Goal: Information Seeking & Learning: Learn about a topic

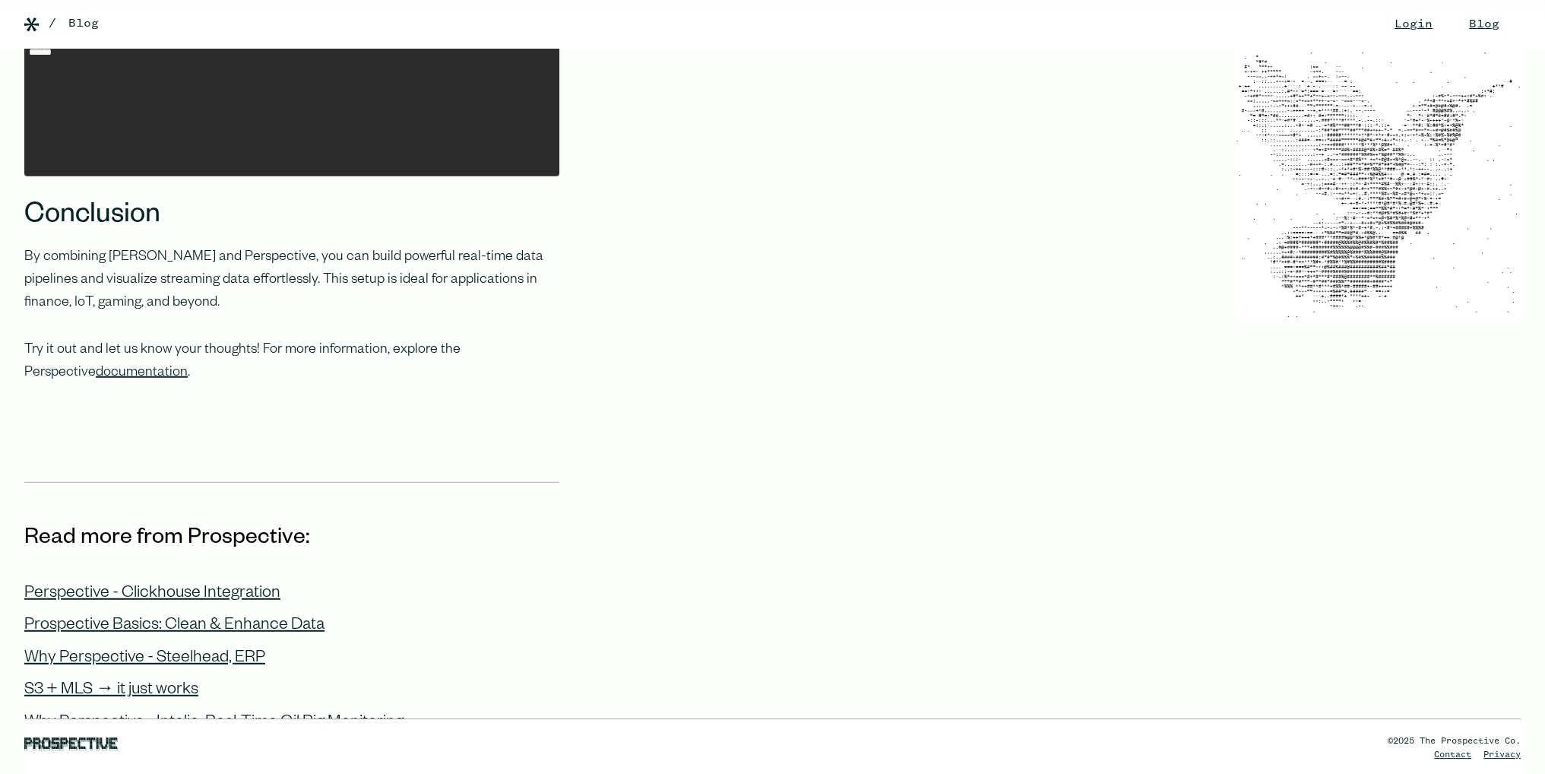
scroll to position [5506, 0]
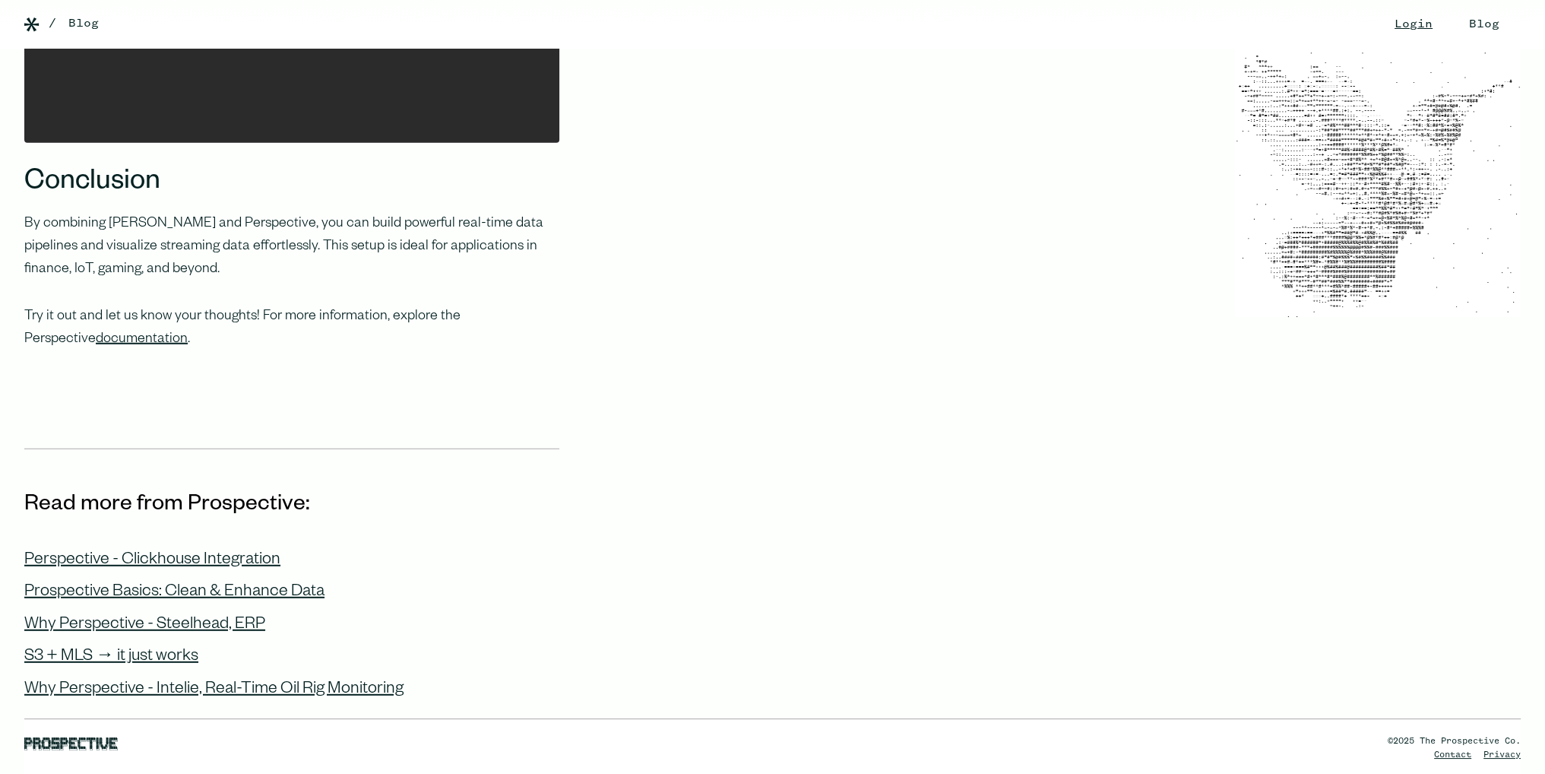
click at [1454, 22] on link "Blog" at bounding box center [1484, 24] width 61 height 49
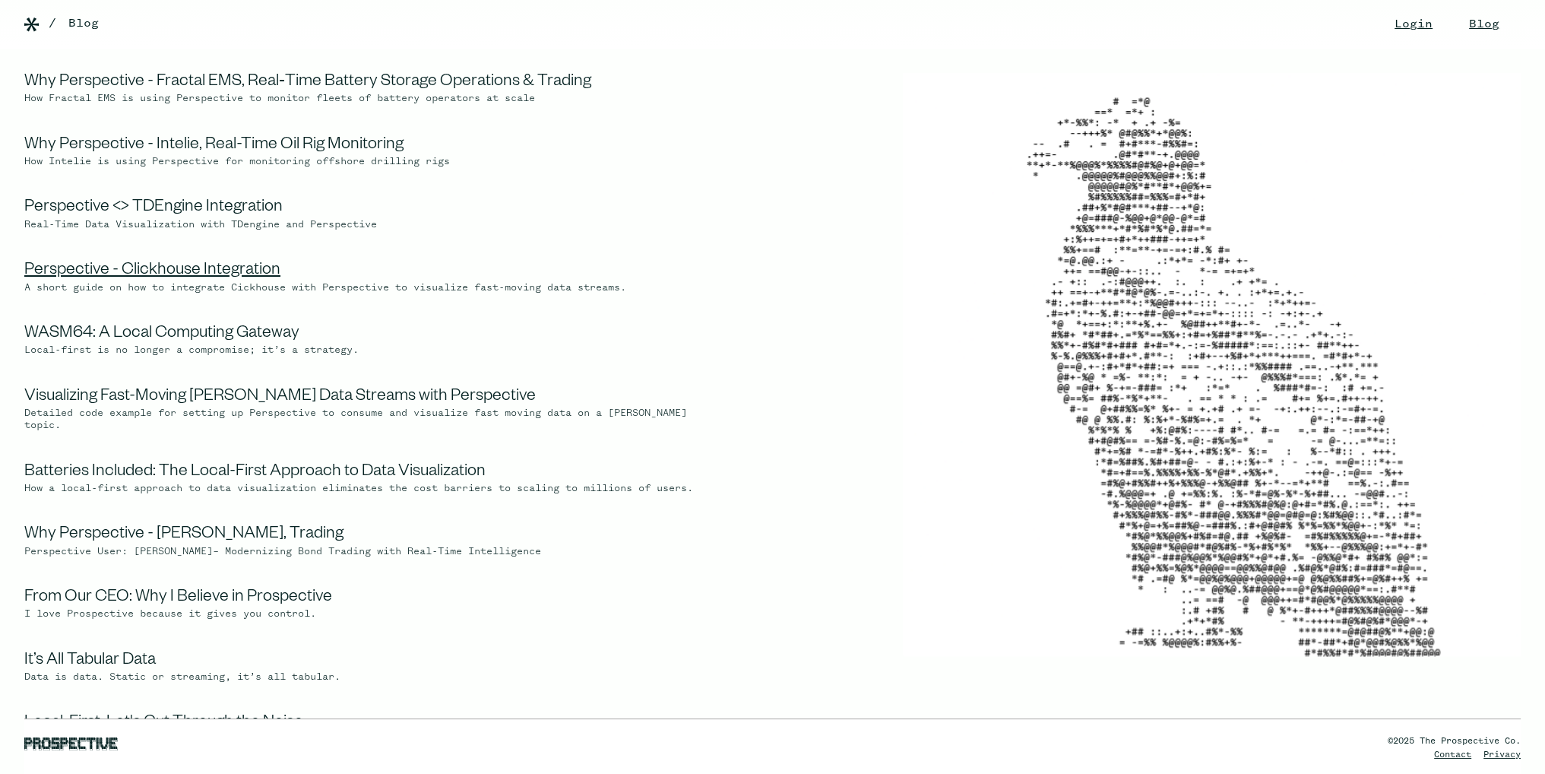
click at [233, 270] on link "Perspective - Clickhouse Integration" at bounding box center [152, 271] width 256 height 18
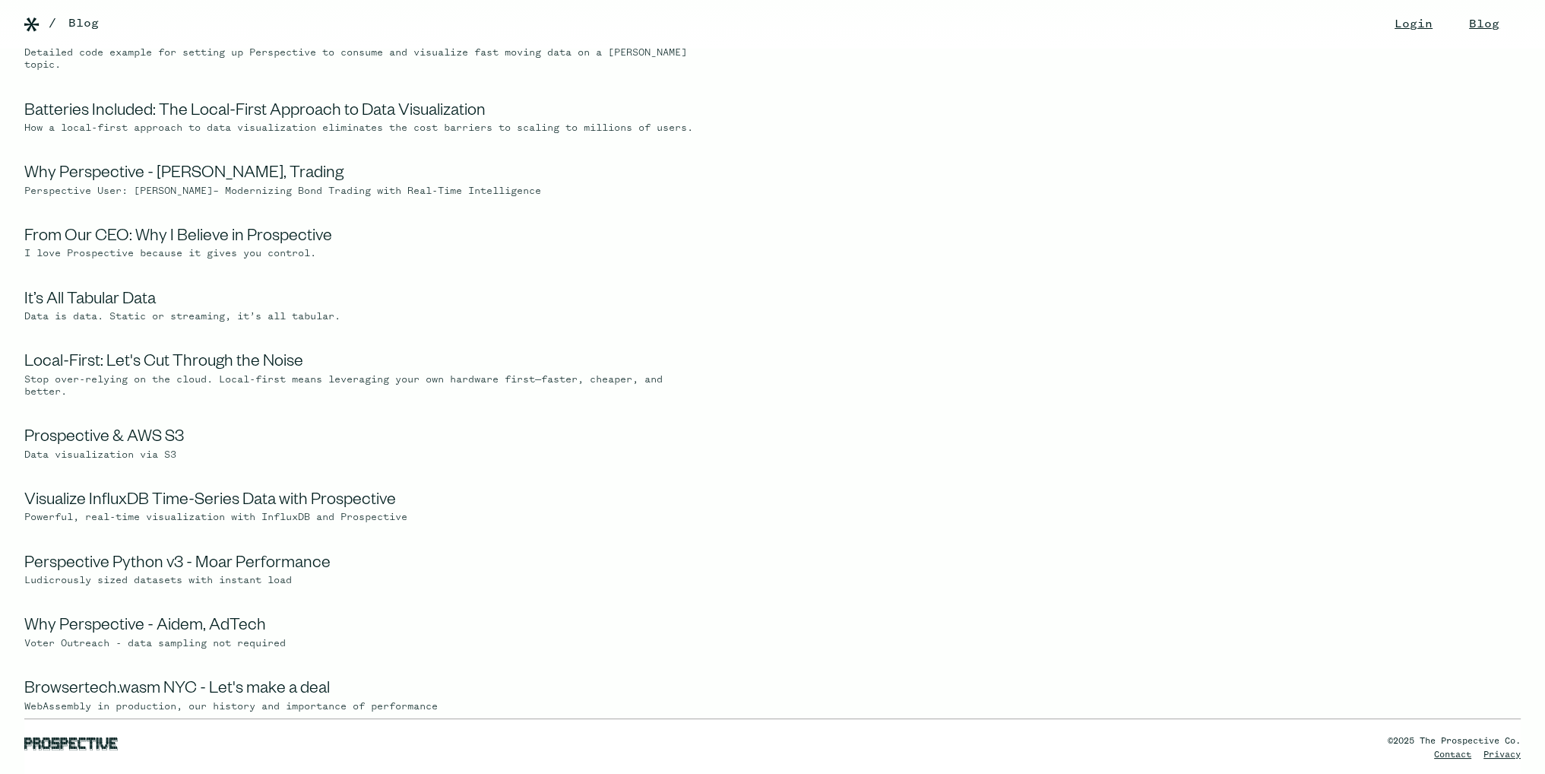
scroll to position [456, 0]
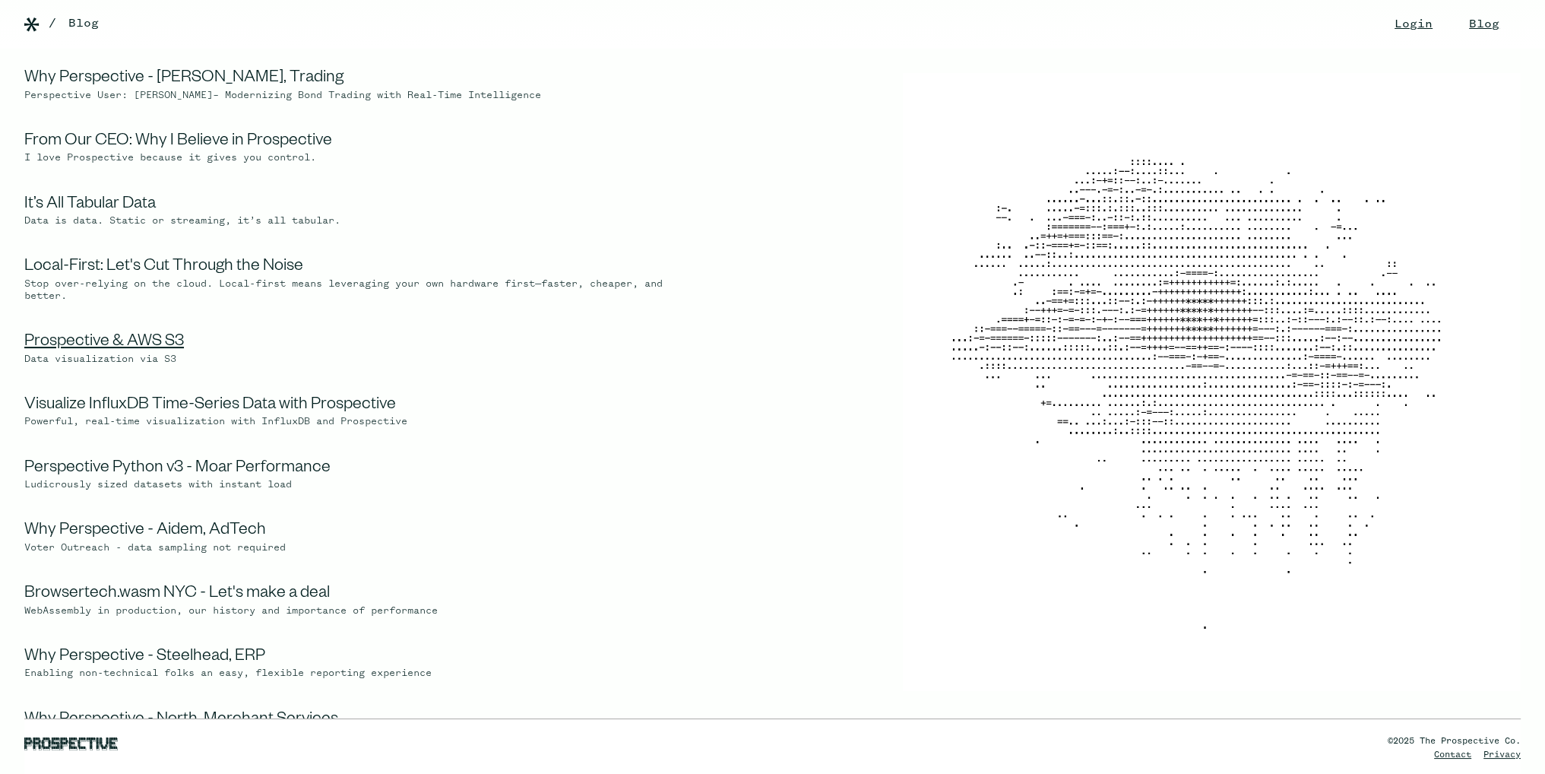
click at [174, 347] on link "Prospective & AWS S3" at bounding box center [104, 343] width 160 height 18
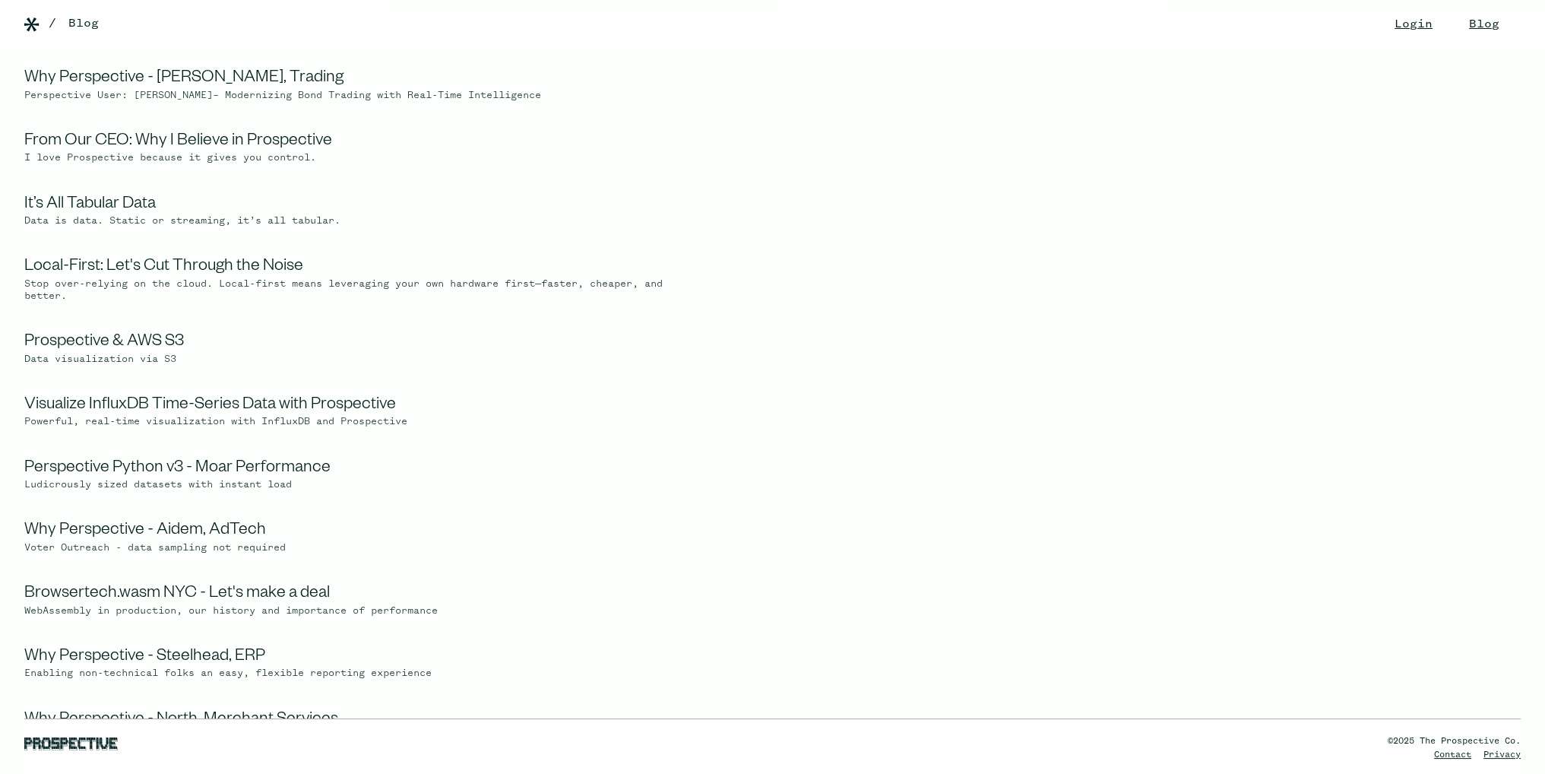
click at [43, 21] on link at bounding box center [701, 24] width 1355 height 14
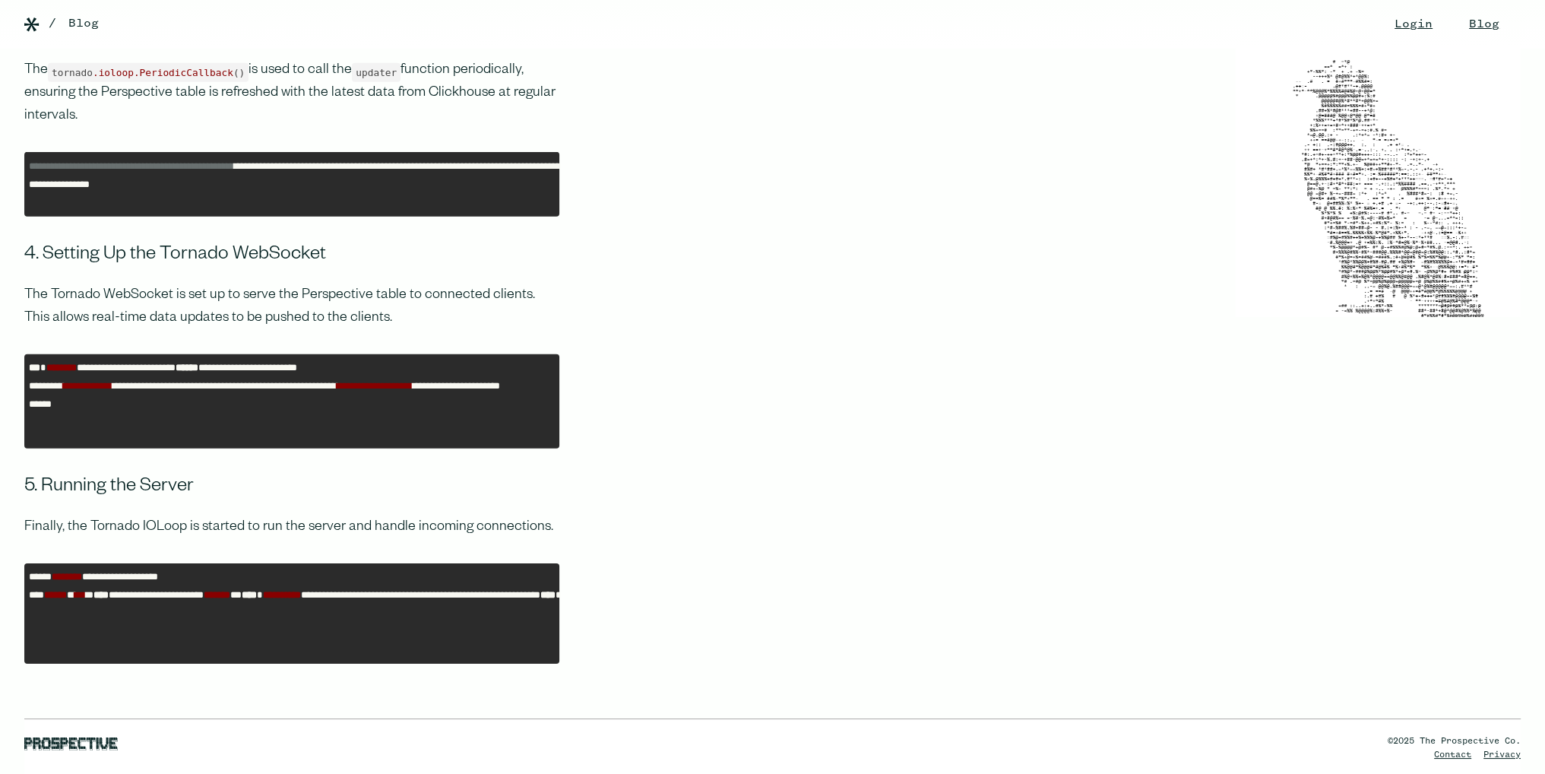
scroll to position [6385, 0]
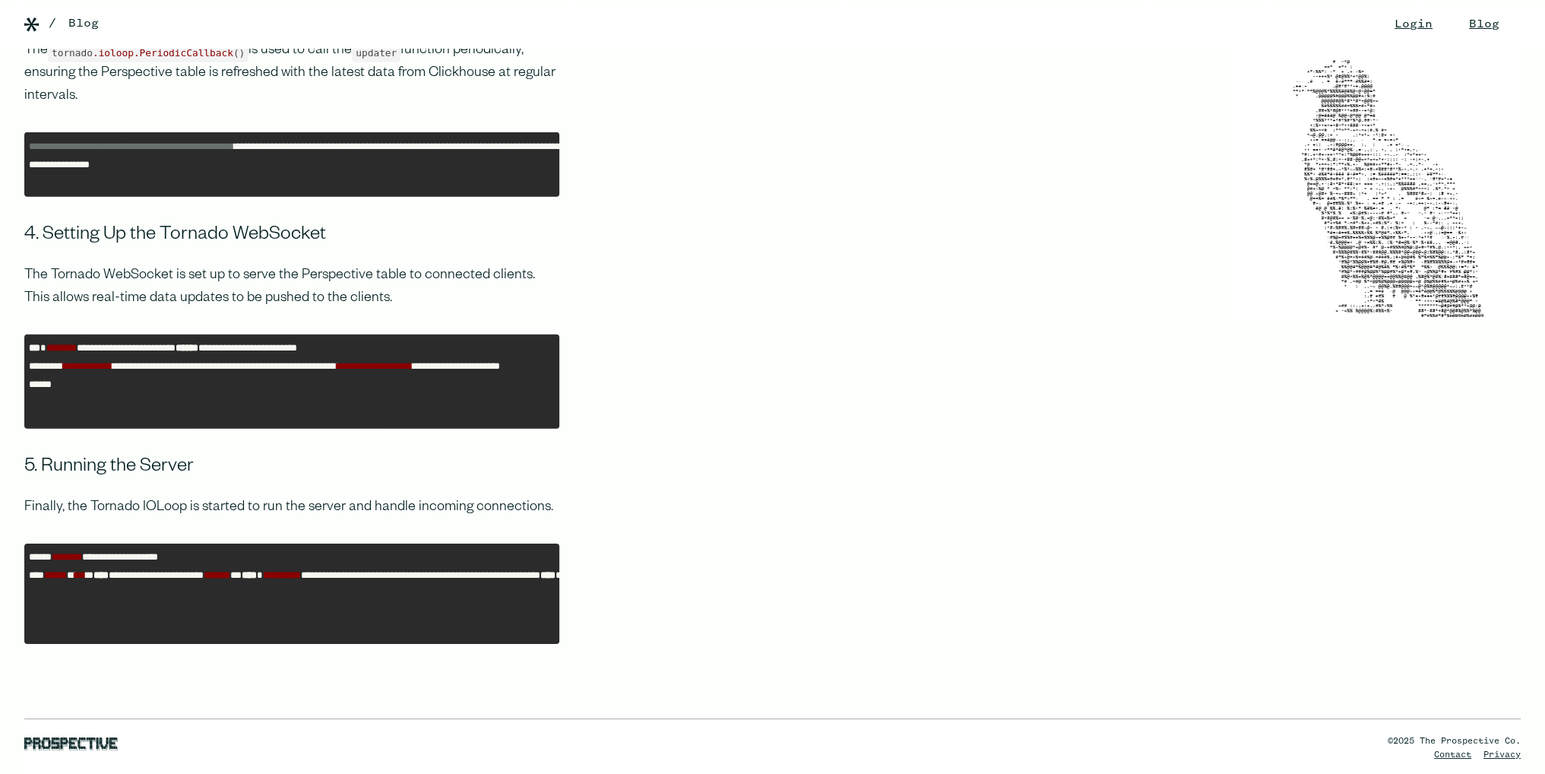
drag, startPoint x: 376, startPoint y: 246, endPoint x: 768, endPoint y: 177, distance: 399.0
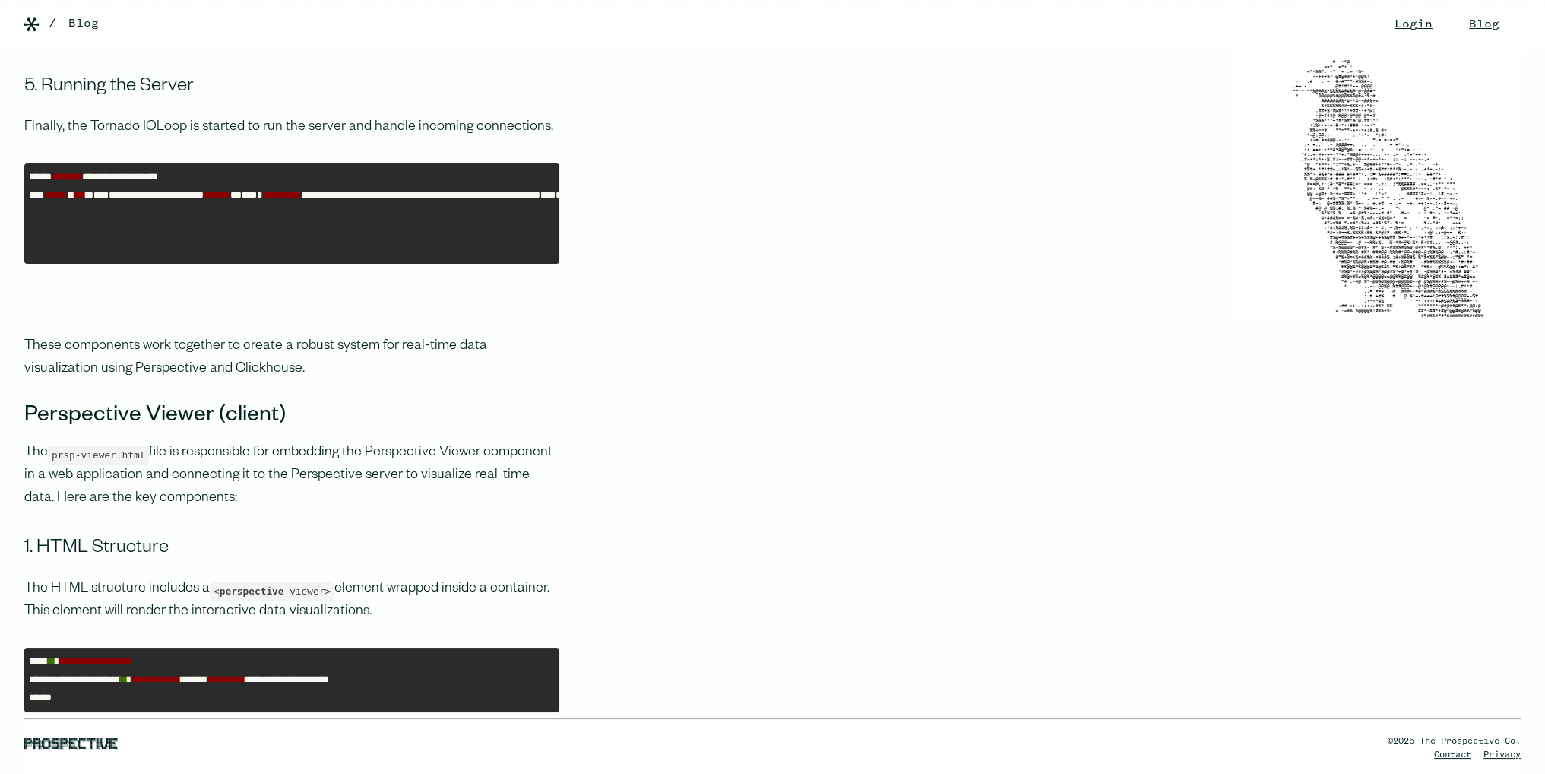
scroll to position [6841, 0]
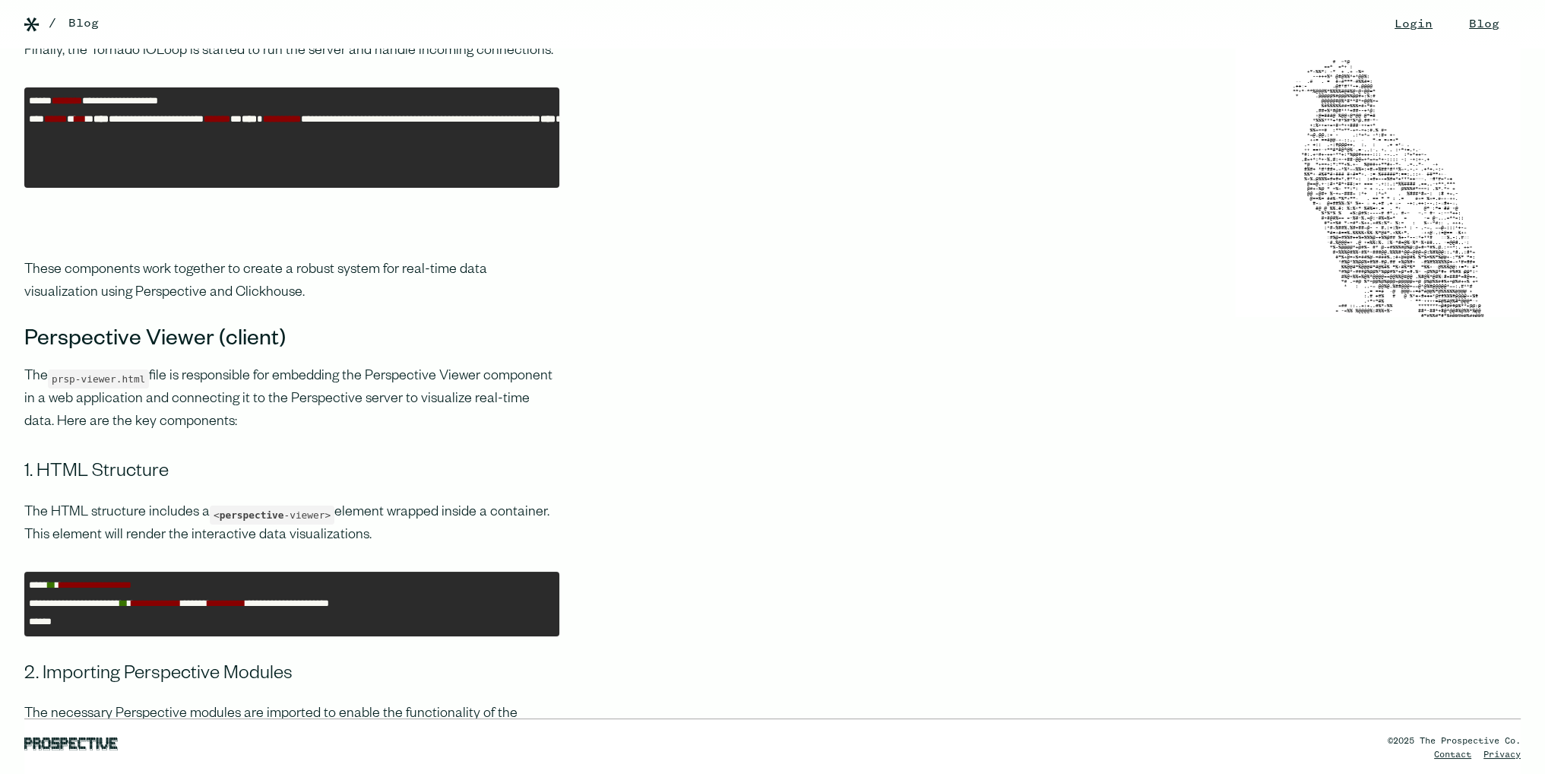
click at [110, 388] on code "prsp-viewer.html" at bounding box center [98, 378] width 101 height 19
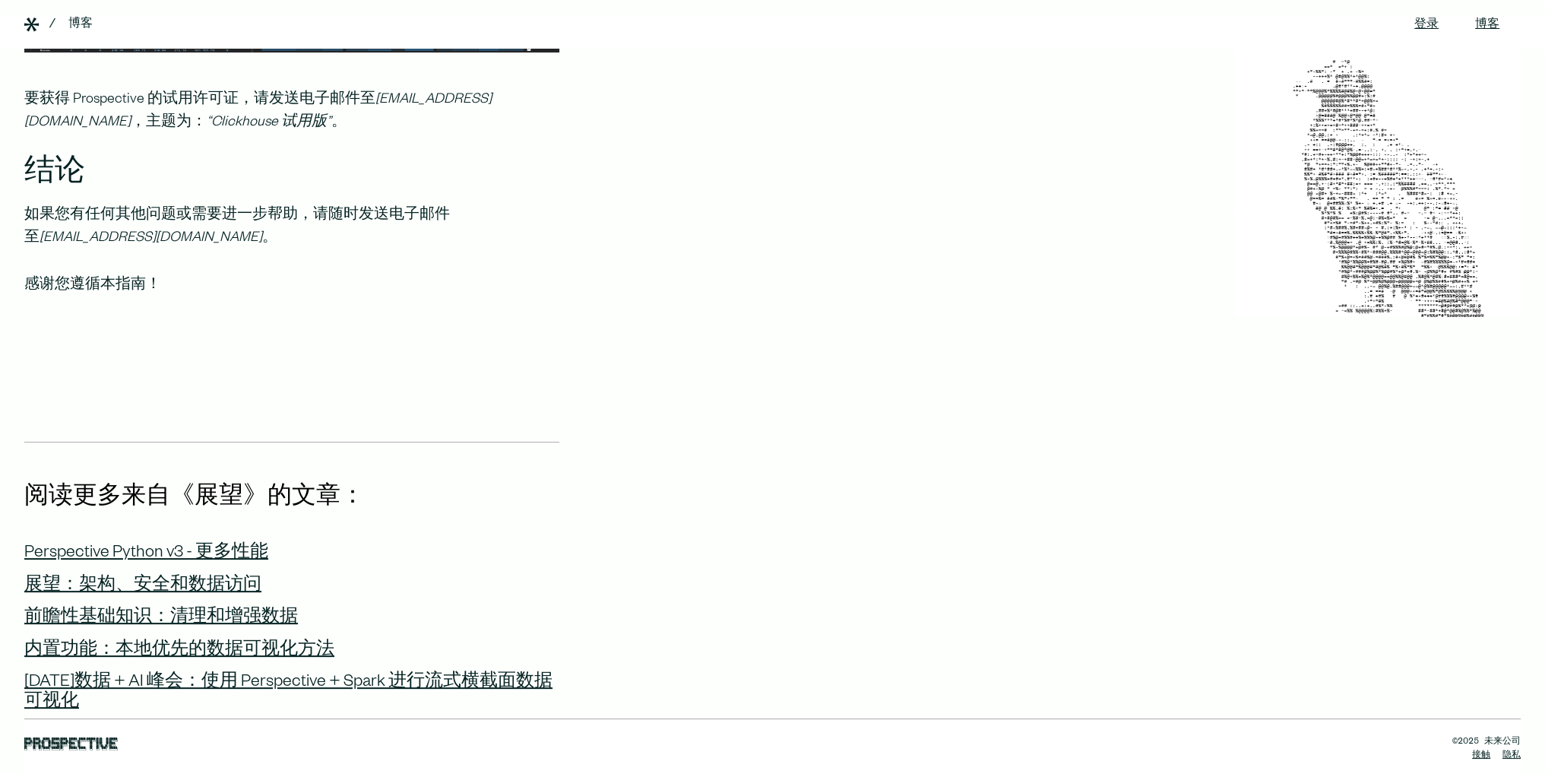
scroll to position [8126, 0]
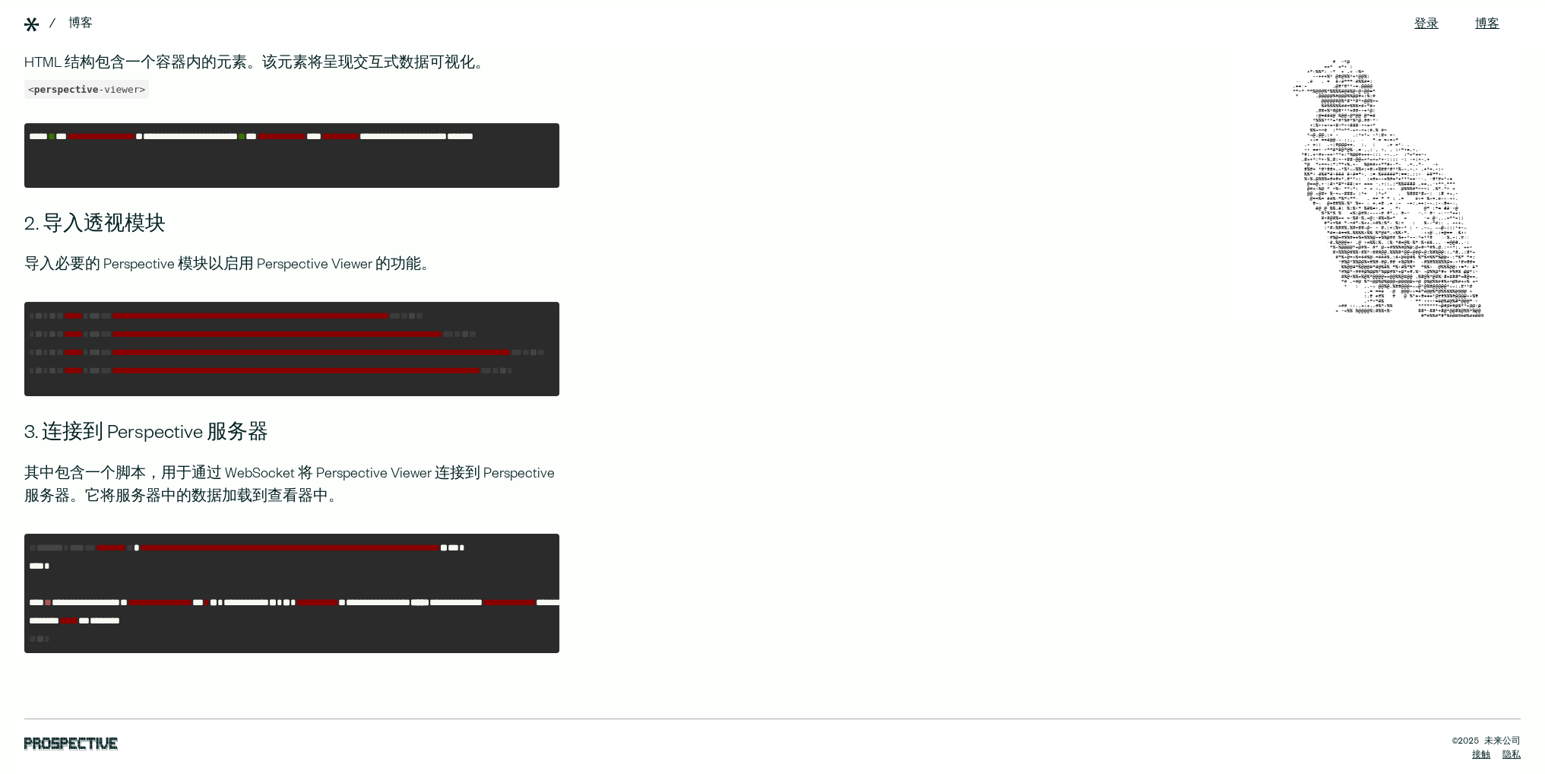
scroll to position [7039, 0]
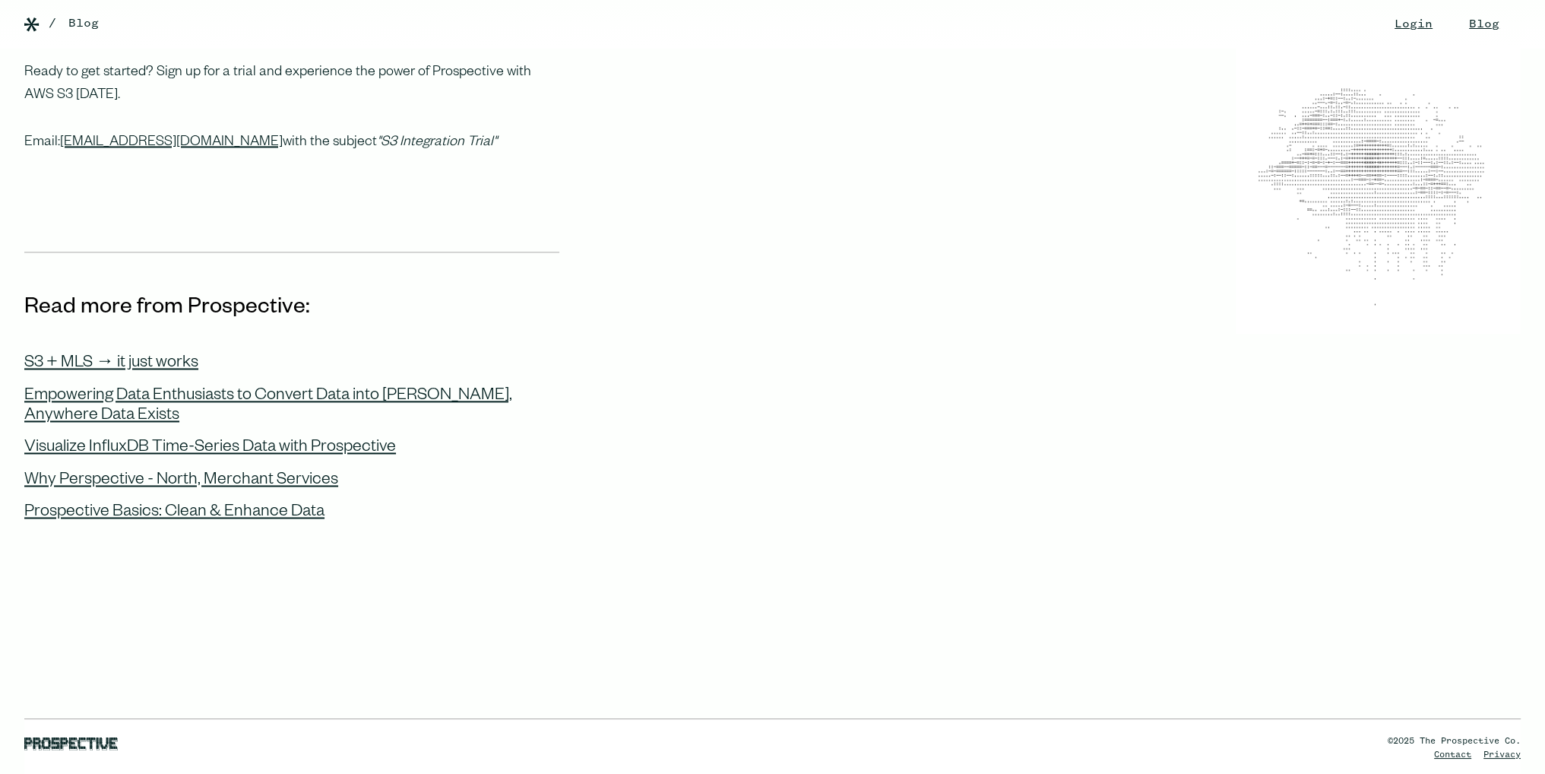
scroll to position [2889, 0]
